Goal: Find specific page/section: Find specific page/section

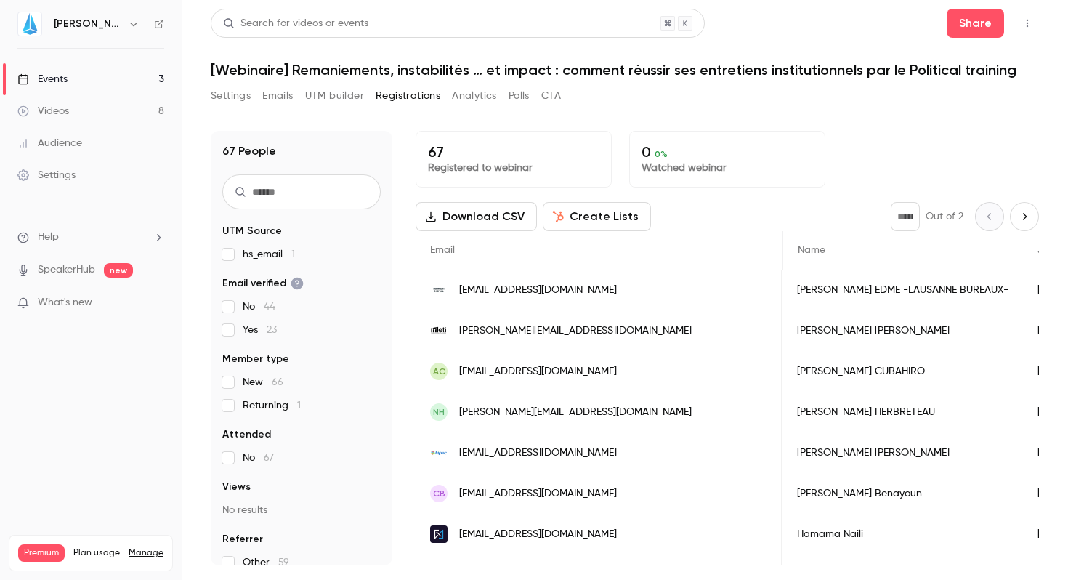
scroll to position [0, 526]
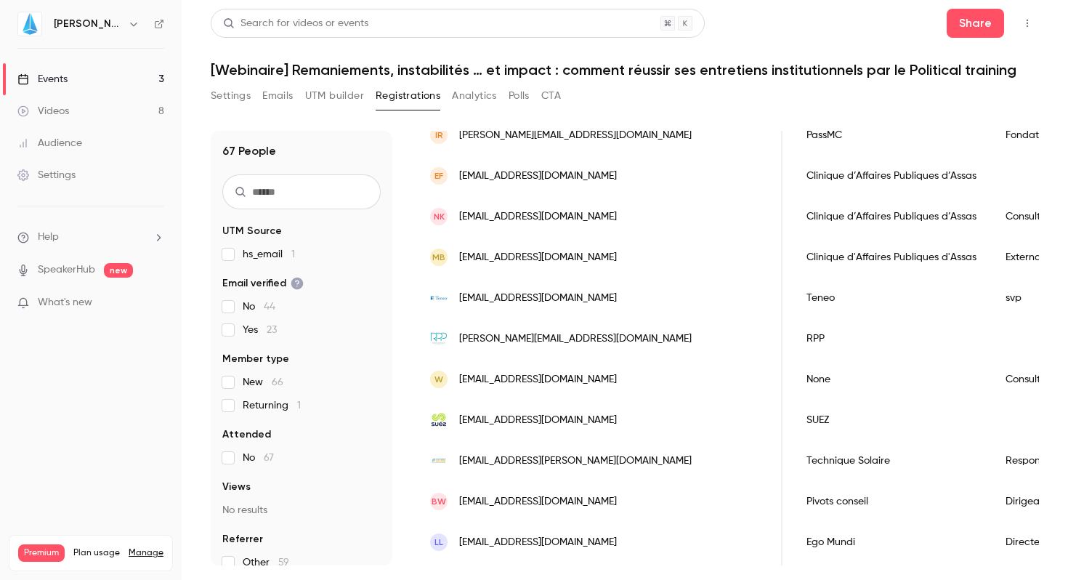
click at [91, 76] on link "Events 3" at bounding box center [91, 79] width 182 height 32
